Goal: Task Accomplishment & Management: Manage account settings

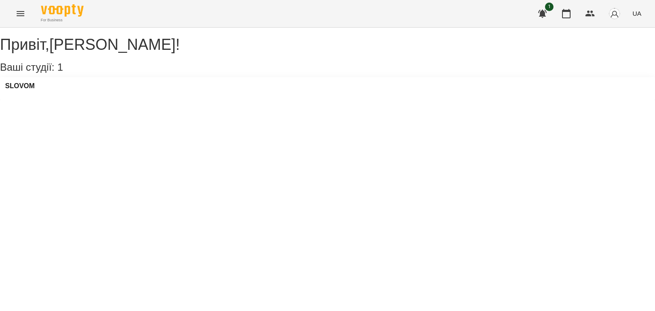
click at [101, 97] on div "SLOVOM" at bounding box center [327, 88] width 655 height 23
click at [21, 90] on h3 "SLOVOM" at bounding box center [19, 86] width 29 height 8
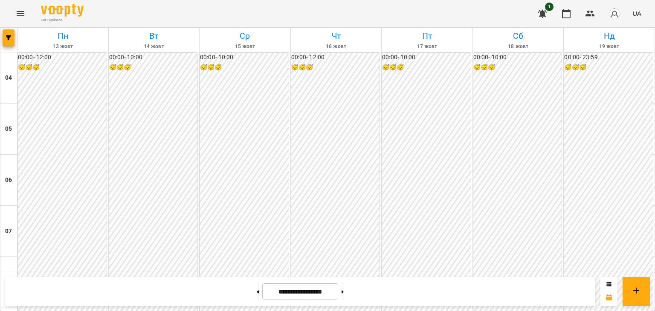
scroll to position [256, 0]
click at [347, 294] on div at bounding box center [342, 291] width 9 height 19
click at [344, 293] on button at bounding box center [343, 291] width 2 height 19
click at [257, 291] on button at bounding box center [258, 291] width 2 height 19
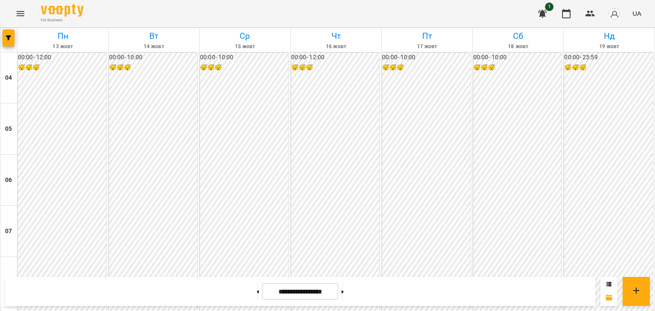
scroll to position [299, 0]
click at [344, 292] on icon at bounding box center [343, 292] width 2 height 3
click at [257, 291] on icon at bounding box center [258, 292] width 2 height 3
type input "**********"
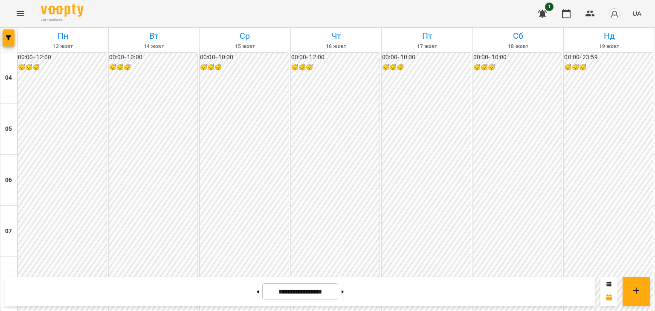
scroll to position [710, 0]
